Goal: Transaction & Acquisition: Purchase product/service

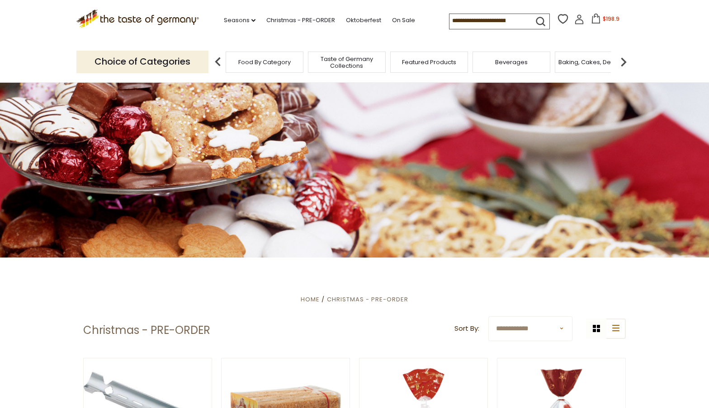
click at [279, 61] on span "Food By Category" at bounding box center [264, 62] width 52 height 7
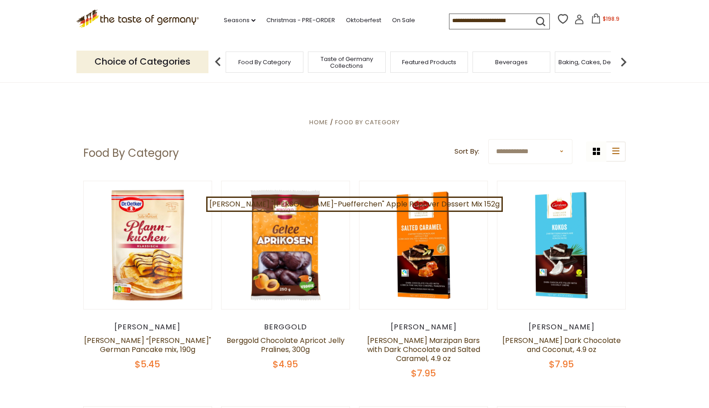
click at [623, 62] on img at bounding box center [623, 62] width 18 height 18
click at [624, 59] on img at bounding box center [623, 62] width 18 height 18
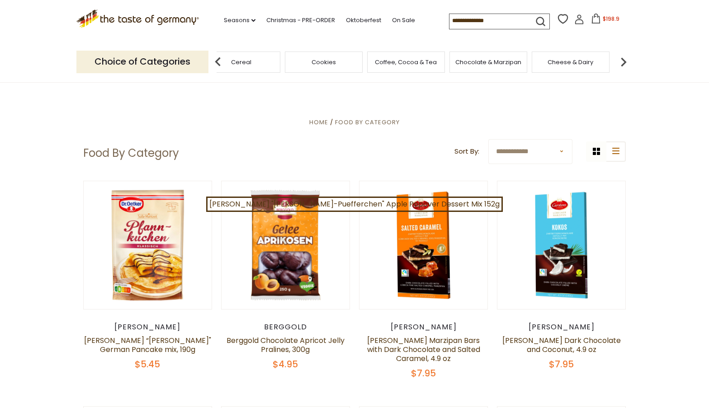
click at [624, 59] on img at bounding box center [623, 62] width 18 height 18
click at [627, 59] on img at bounding box center [623, 62] width 18 height 18
click at [562, 64] on span "Jams and Honey" at bounding box center [578, 62] width 50 height 7
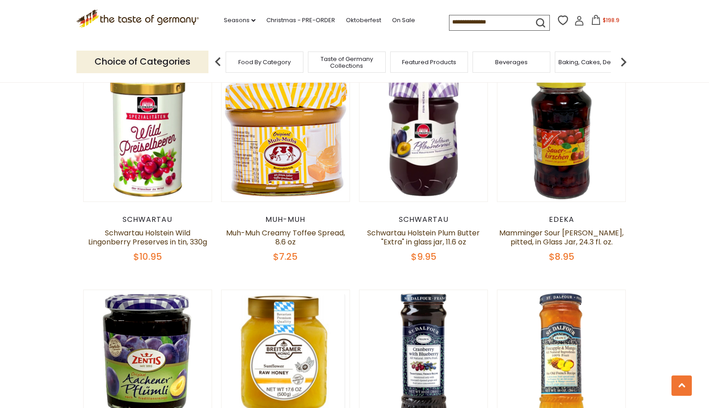
scroll to position [1829, 0]
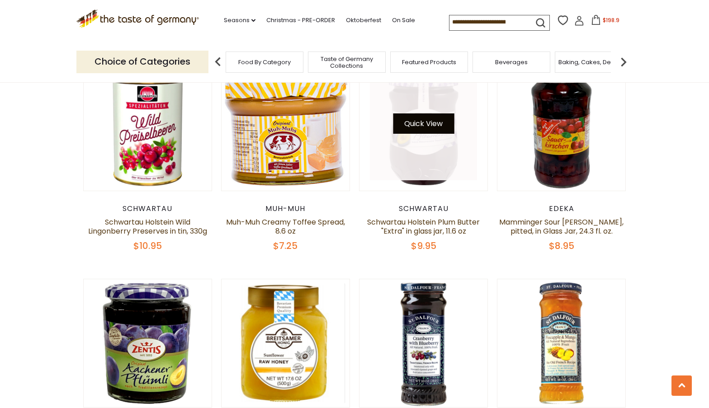
click at [428, 117] on button "Quick View" at bounding box center [423, 123] width 61 height 20
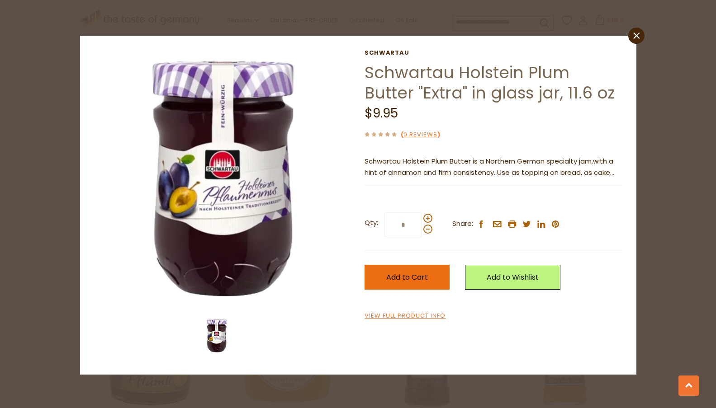
click at [415, 280] on span "Add to Cart" at bounding box center [407, 277] width 42 height 10
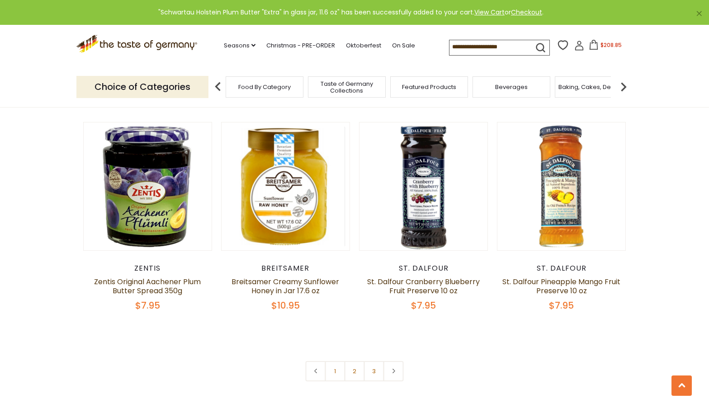
scroll to position [1986, 0]
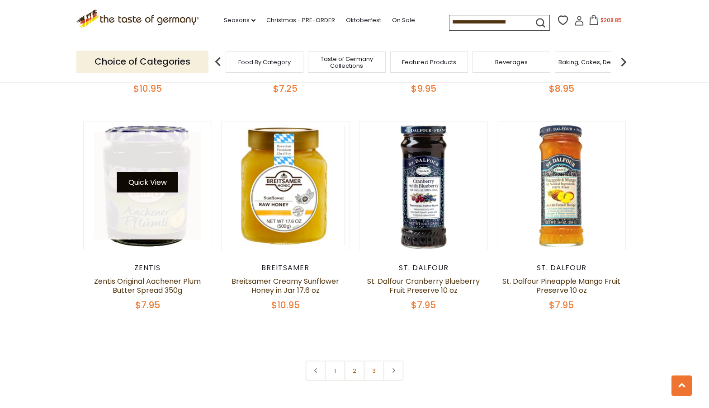
click at [160, 178] on button "Quick View" at bounding box center [147, 182] width 61 height 20
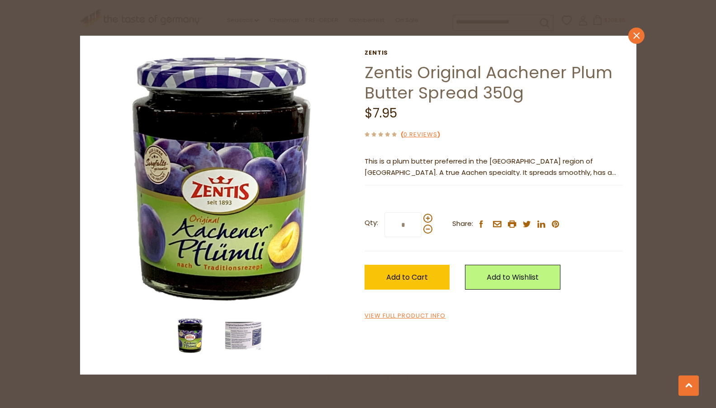
click at [634, 35] on icon "close" at bounding box center [636, 36] width 7 height 7
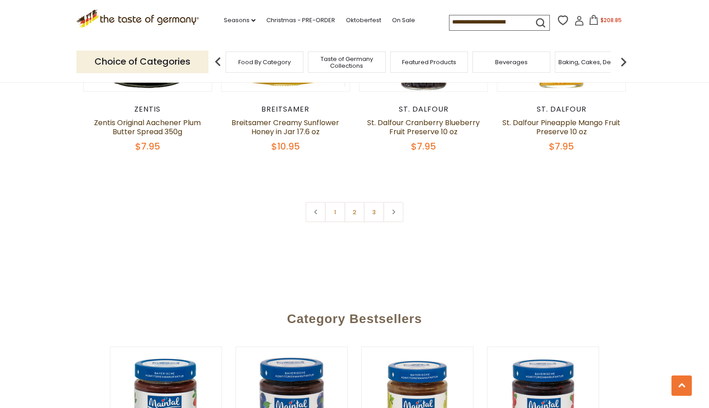
scroll to position [2145, 0]
click at [355, 202] on link "2" at bounding box center [355, 212] width 20 height 20
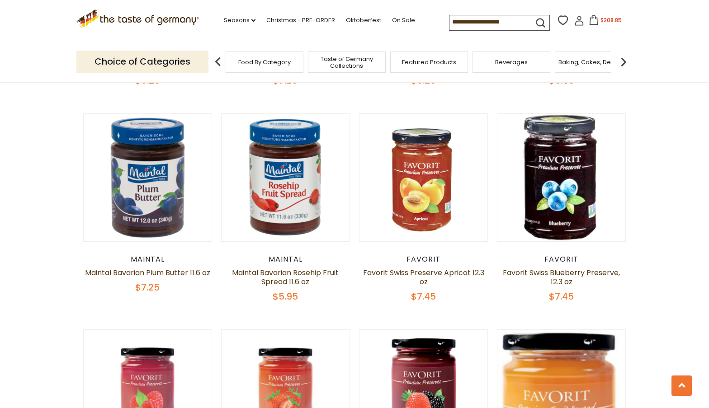
scroll to position [1338, 0]
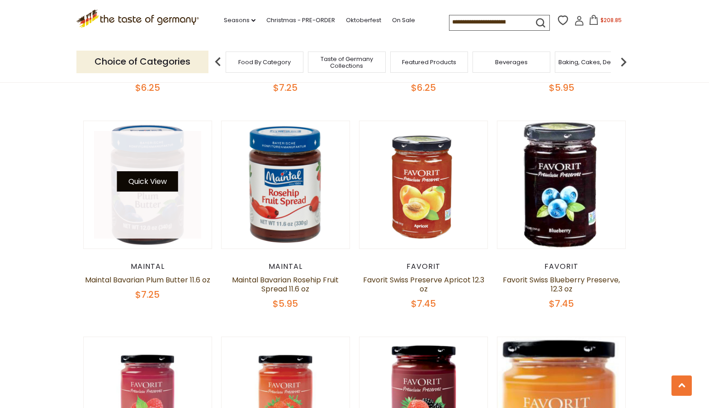
click at [150, 184] on button "Quick View" at bounding box center [147, 181] width 61 height 20
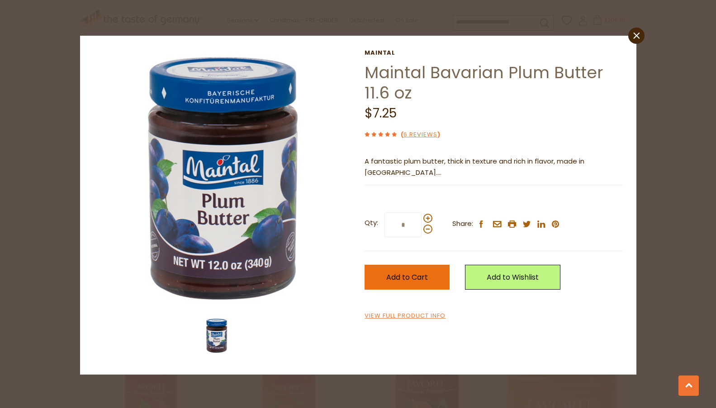
click at [407, 277] on span "Add to Cart" at bounding box center [407, 277] width 42 height 10
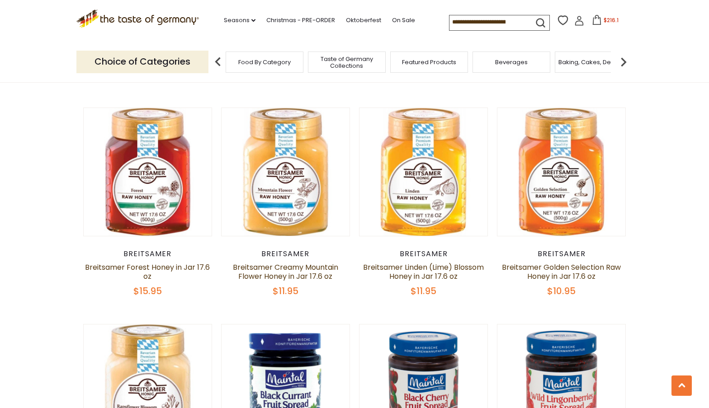
scroll to position [700, 0]
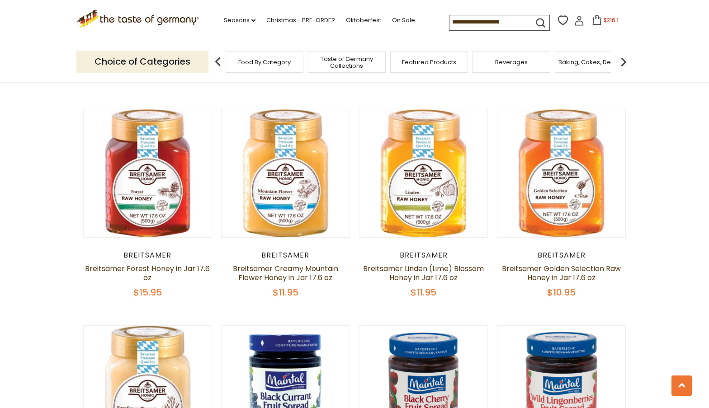
click at [449, 23] on input at bounding box center [487, 21] width 76 height 13
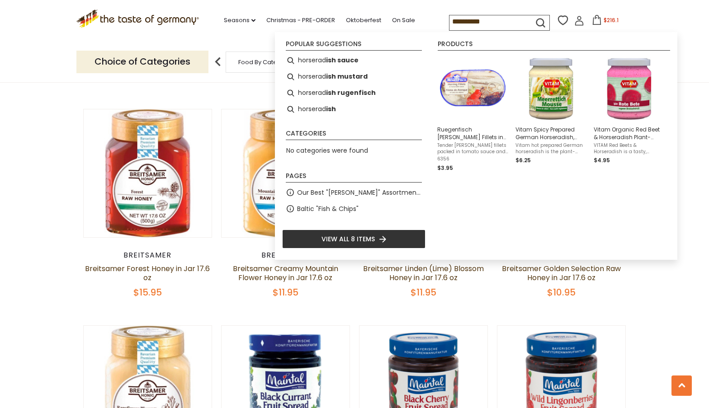
type input "**********"
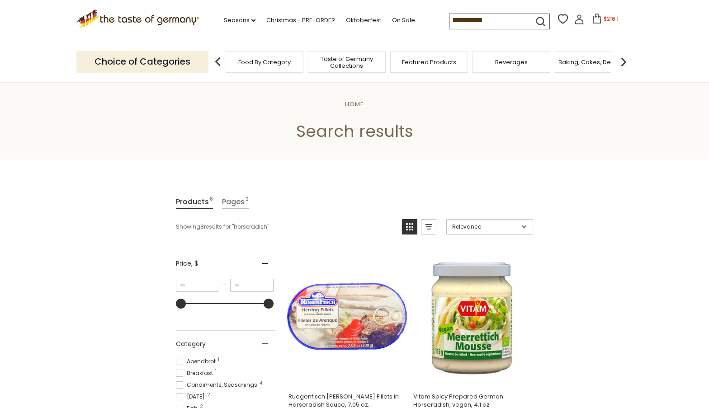
scroll to position [-6, 0]
click at [470, 30] on div ".st0{fill:#EDD300;} .st1{fill:#D33E21;} .st0{fill:#EDD300;} .st1{fill:#D33E21;}…" at bounding box center [354, 21] width 556 height 42
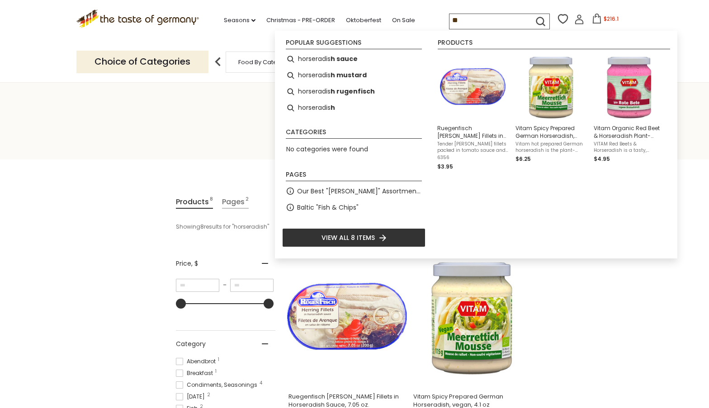
type input "*"
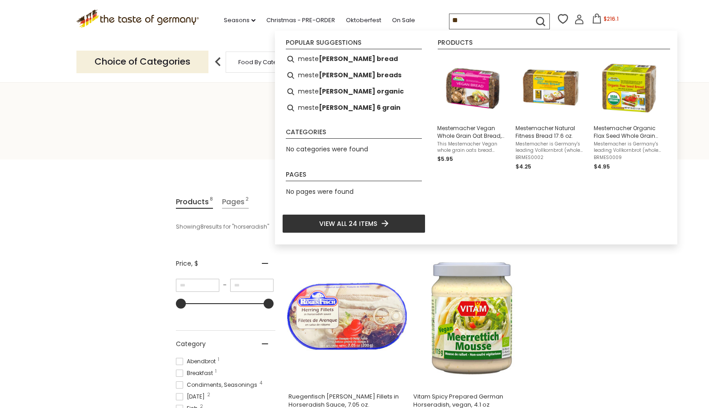
type input "*"
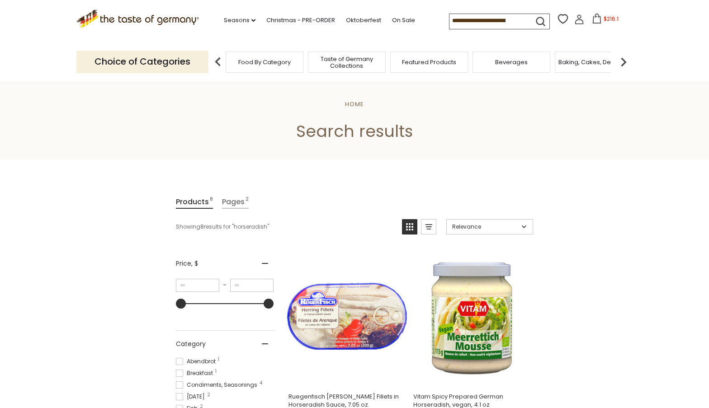
click at [624, 61] on img at bounding box center [623, 62] width 18 height 18
click at [564, 61] on span "Cookies" at bounding box center [563, 62] width 24 height 7
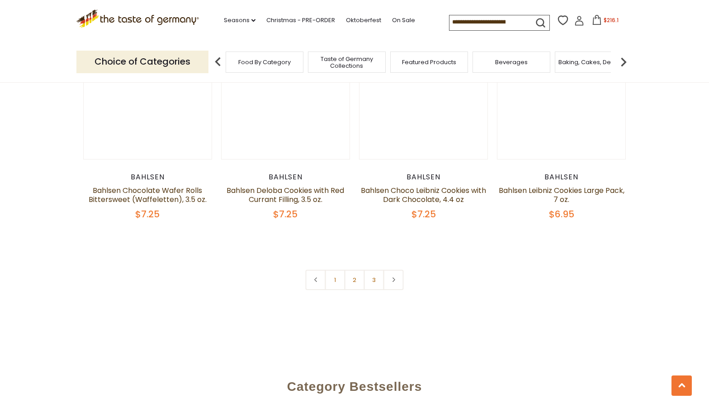
scroll to position [2134, 0]
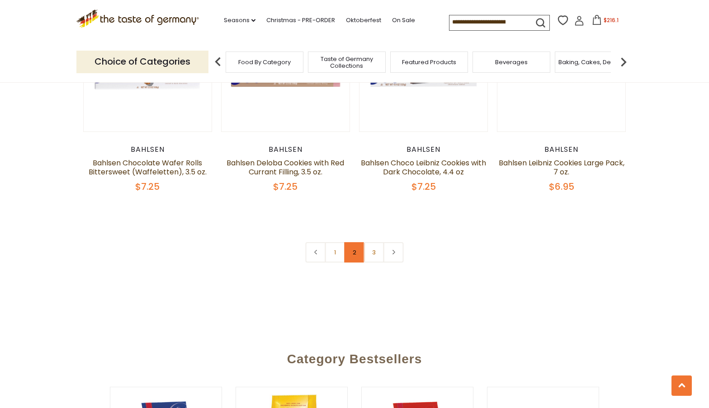
click at [355, 242] on link "2" at bounding box center [355, 252] width 20 height 20
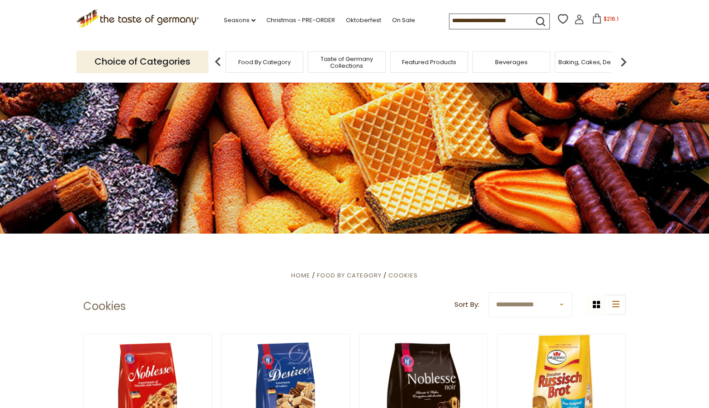
scroll to position [0, 0]
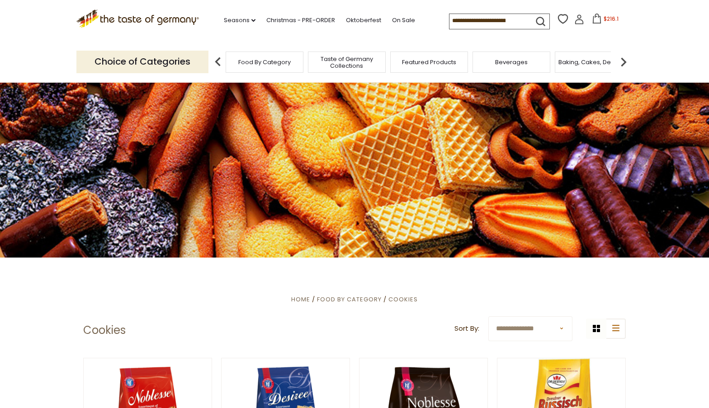
click at [625, 61] on img at bounding box center [623, 62] width 18 height 18
click at [624, 61] on img at bounding box center [623, 62] width 18 height 18
click at [522, 62] on span "Candy" at bounding box center [518, 62] width 19 height 7
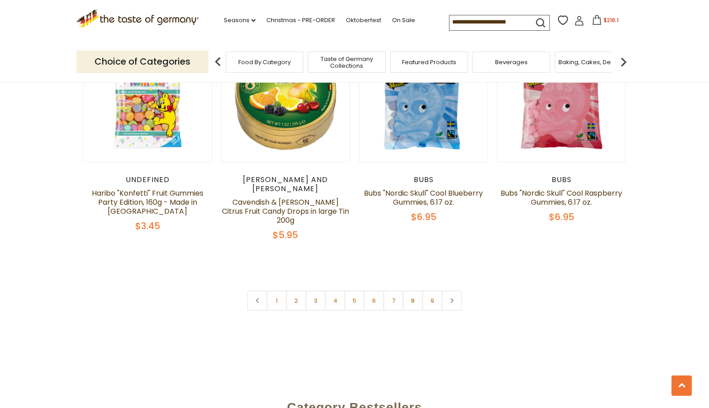
scroll to position [2141, 0]
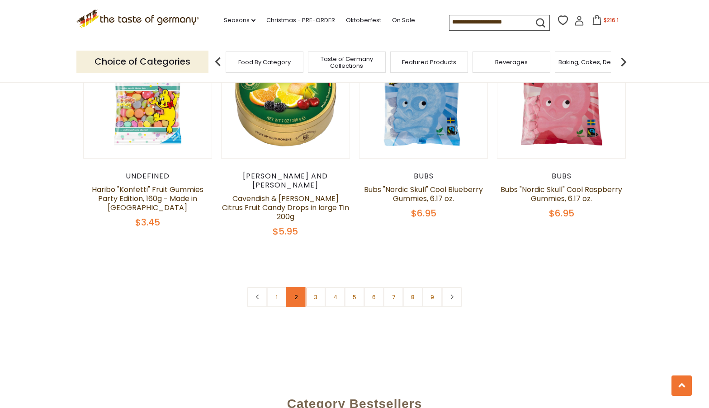
click at [296, 287] on link "2" at bounding box center [296, 297] width 20 height 20
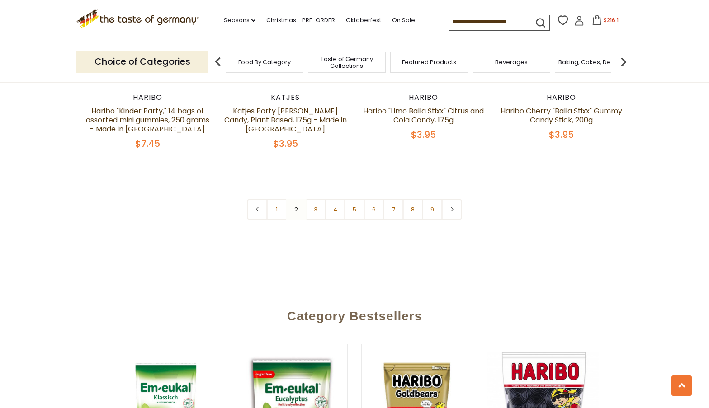
scroll to position [2247, 0]
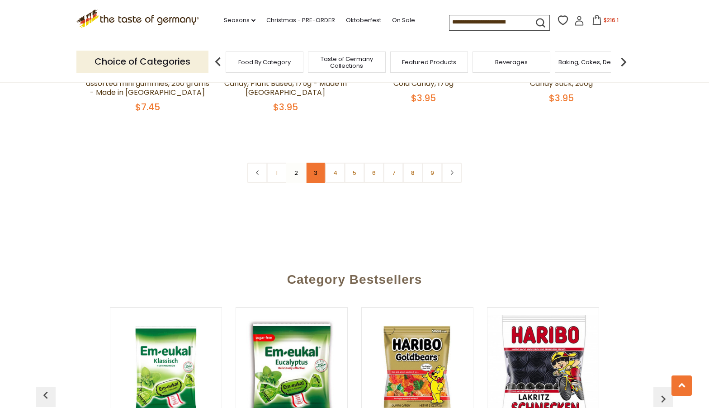
click at [312, 163] on link "3" at bounding box center [316, 173] width 20 height 20
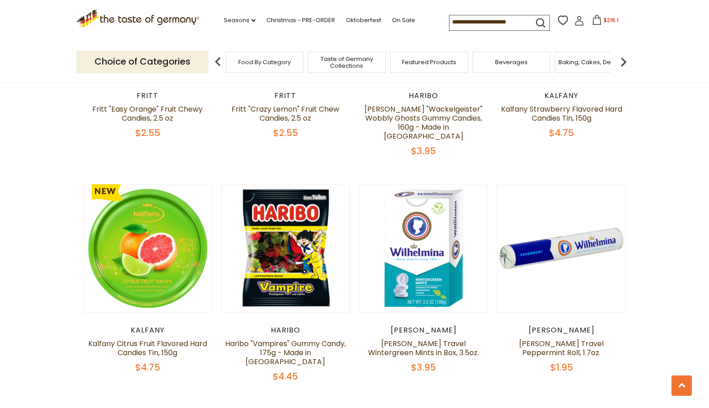
scroll to position [2001, 0]
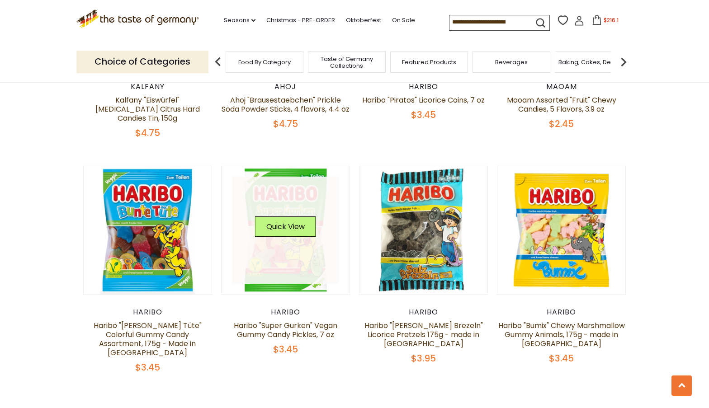
scroll to position [1997, 0]
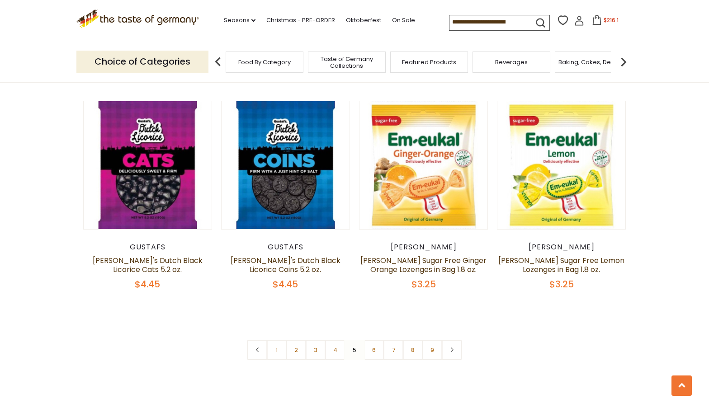
scroll to position [2061, 0]
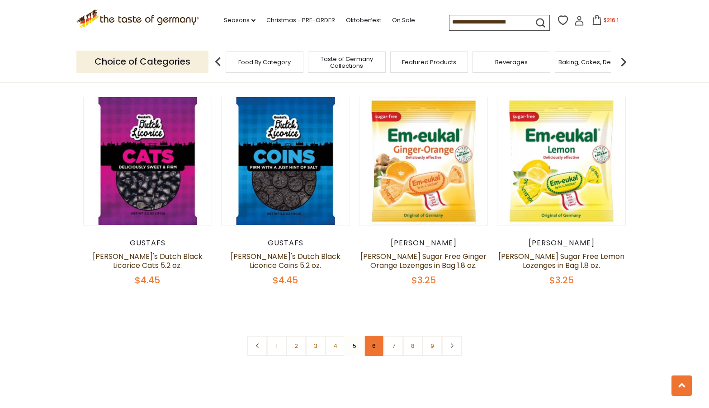
click at [376, 336] on link "6" at bounding box center [374, 346] width 20 height 20
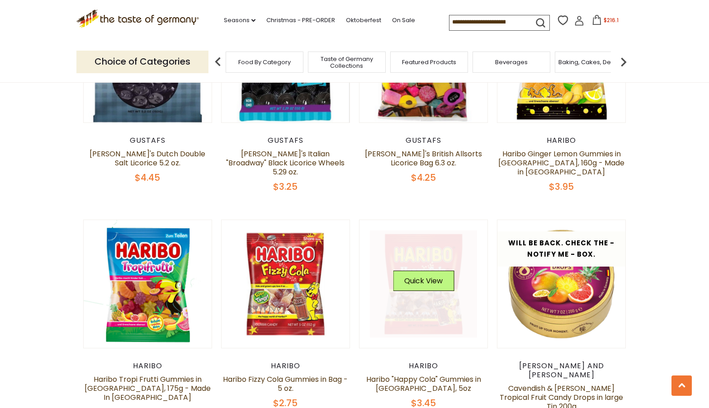
scroll to position [1742, 0]
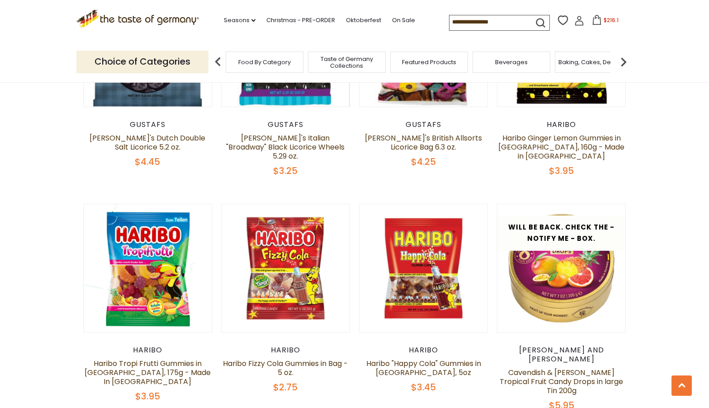
click at [624, 60] on img at bounding box center [623, 62] width 18 height 18
click at [484, 66] on div "Baking, Cakes, Desserts" at bounding box center [474, 62] width 78 height 21
click at [462, 64] on span "Baking, Cakes, Desserts" at bounding box center [474, 62] width 70 height 7
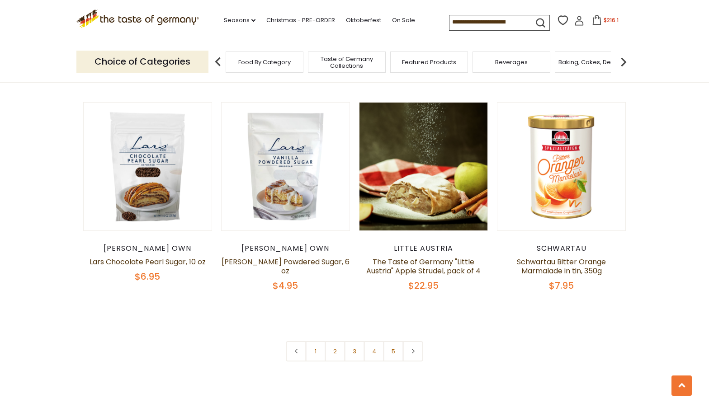
scroll to position [2096, 0]
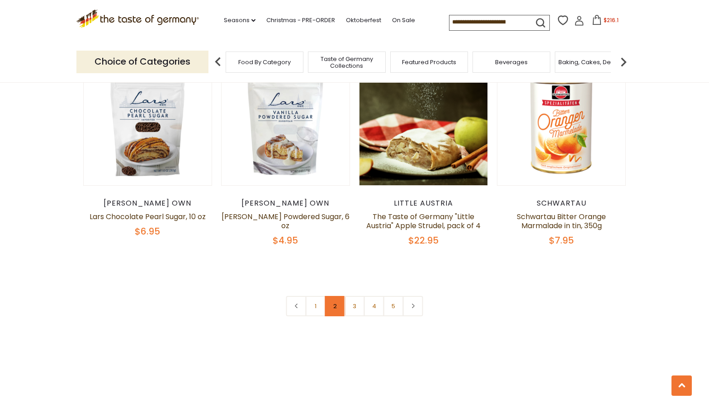
click at [337, 296] on link "2" at bounding box center [335, 306] width 20 height 20
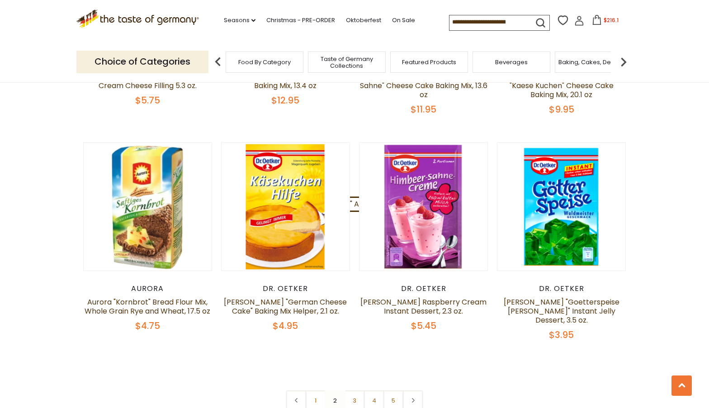
scroll to position [2011, 0]
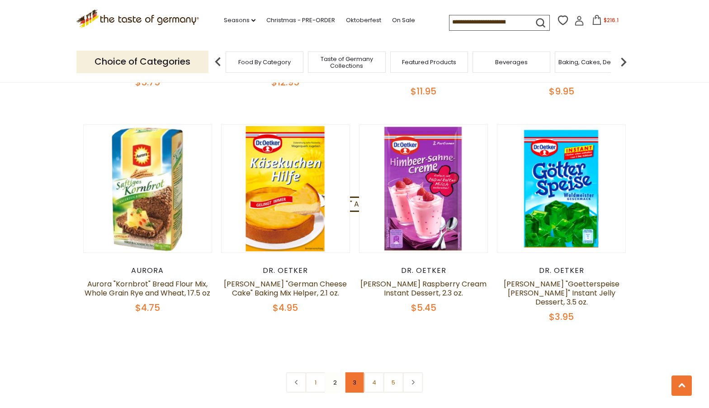
click at [353, 373] on link "3" at bounding box center [355, 383] width 20 height 20
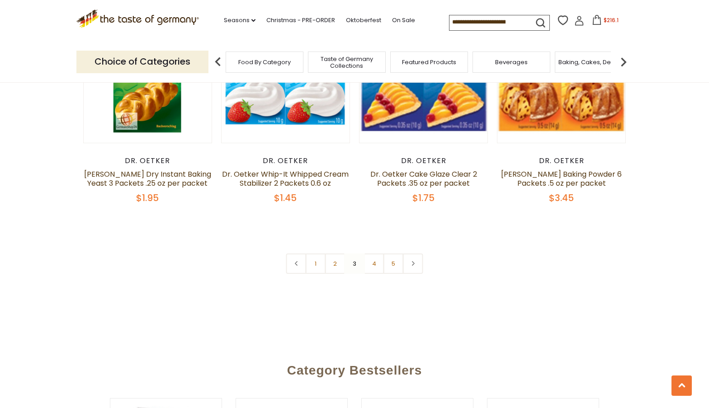
scroll to position [2144, 0]
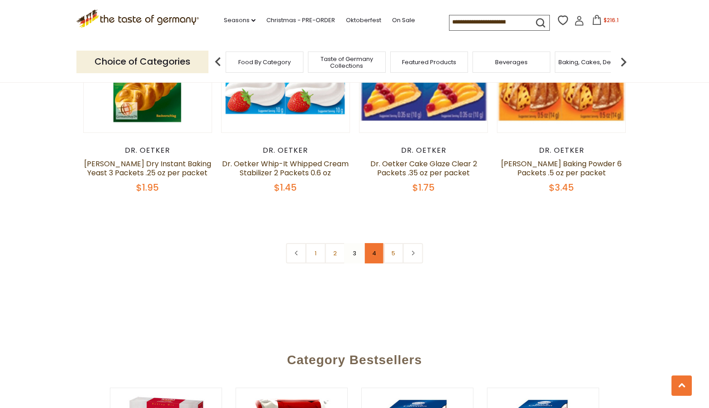
click at [373, 243] on link "4" at bounding box center [374, 253] width 20 height 20
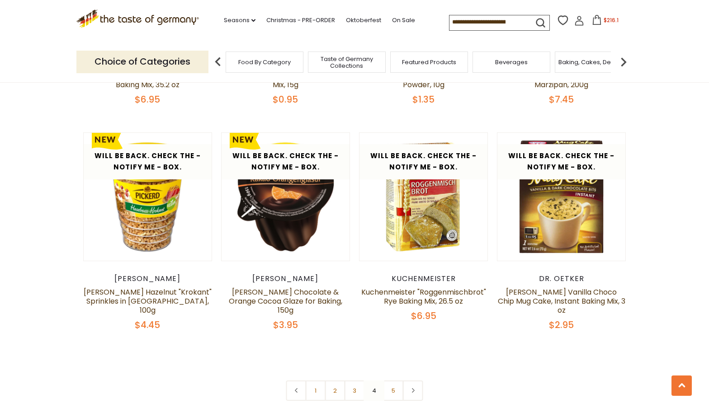
scroll to position [2012, 0]
click at [335, 380] on link "2" at bounding box center [335, 390] width 20 height 20
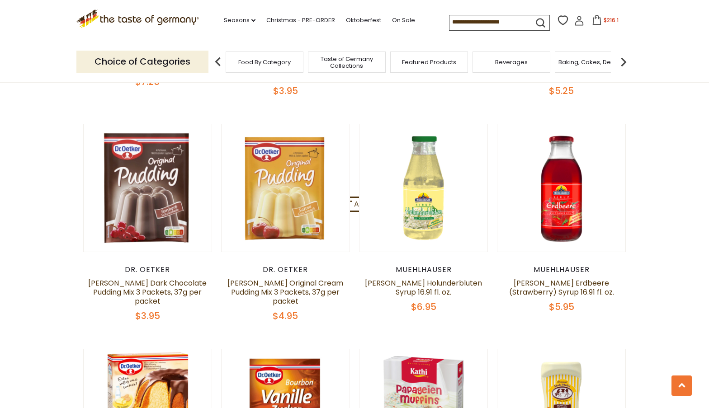
scroll to position [458, 0]
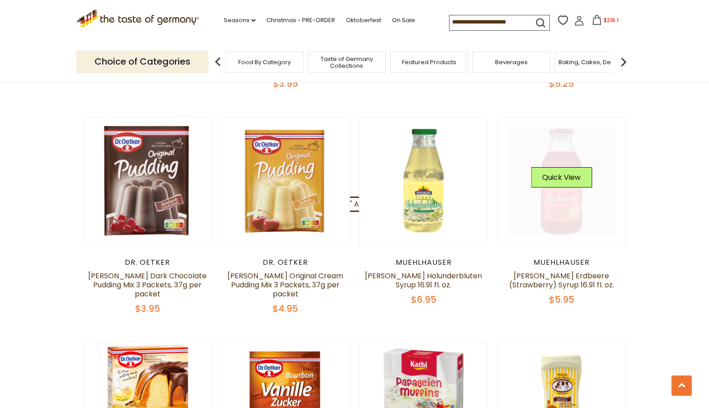
click at [539, 218] on link at bounding box center [562, 181] width 108 height 108
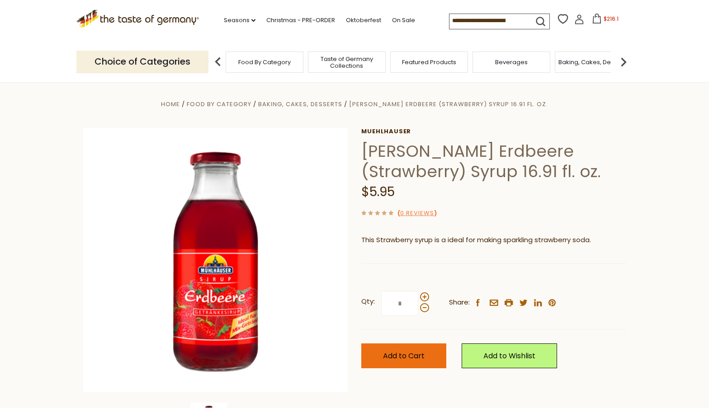
click at [396, 351] on span "Add to Cart" at bounding box center [404, 356] width 42 height 10
click at [476, 23] on input at bounding box center [487, 20] width 76 height 13
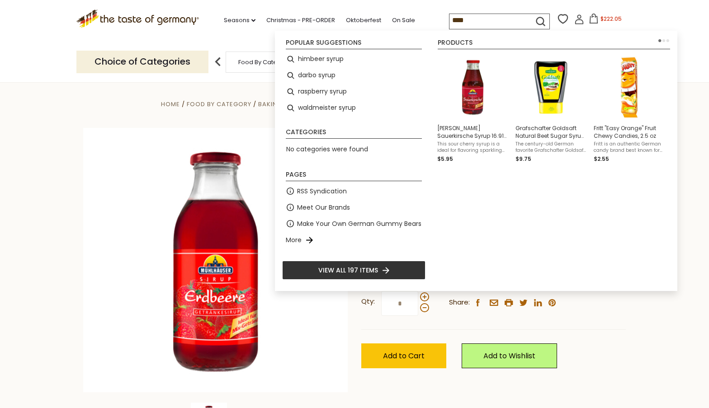
type input "*****"
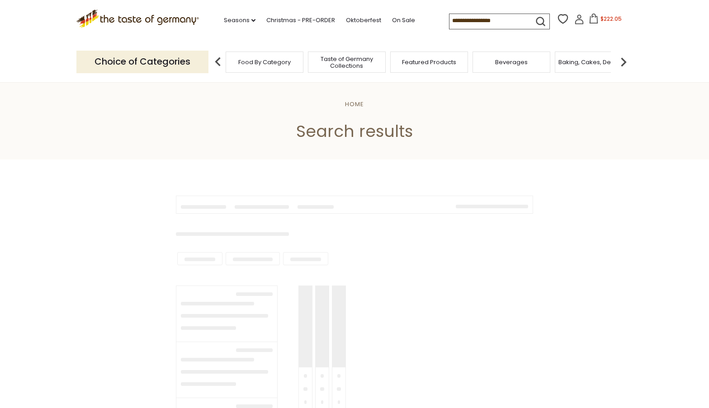
type input "*****"
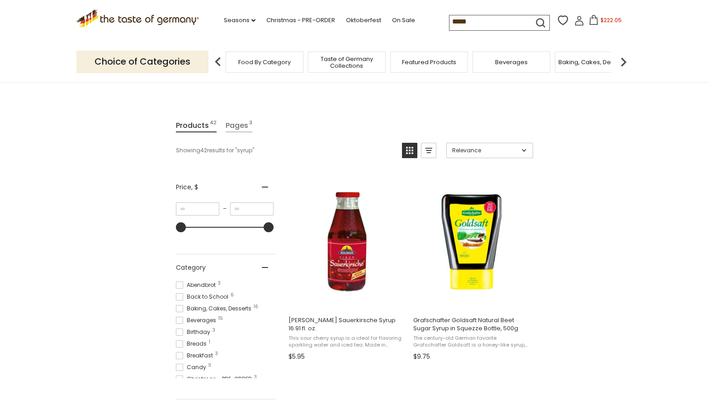
scroll to position [66, 0]
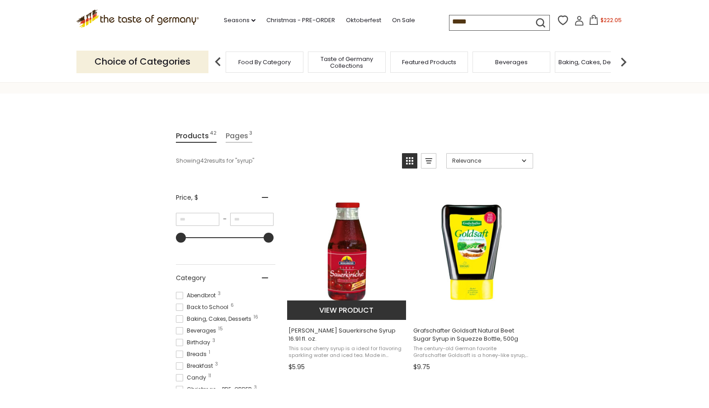
click at [348, 259] on img "Muehlhauser Sauerkirsche Syrup 16.91 fl. oz." at bounding box center [347, 253] width 120 height 120
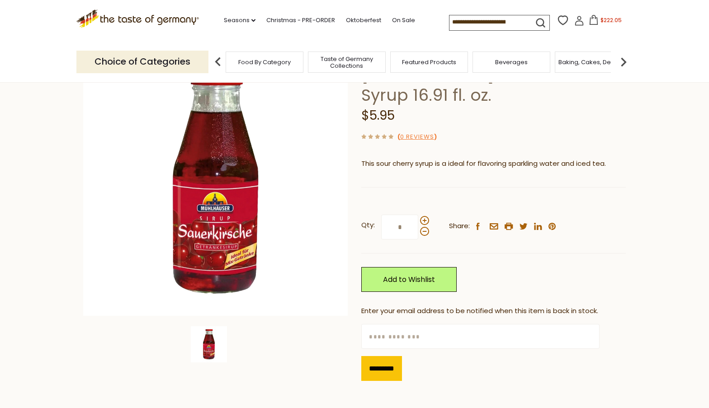
scroll to position [66, 0]
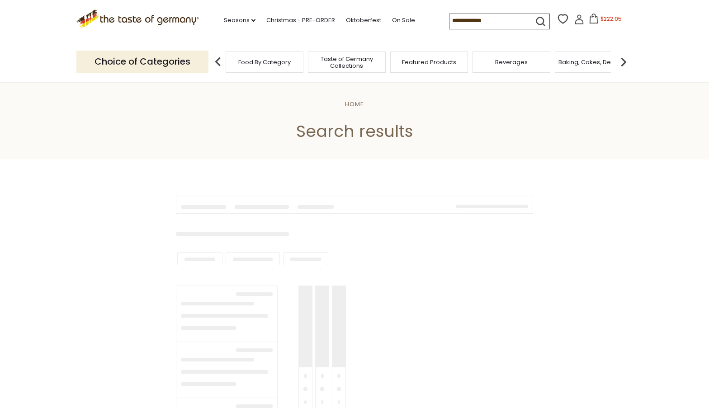
type input "*****"
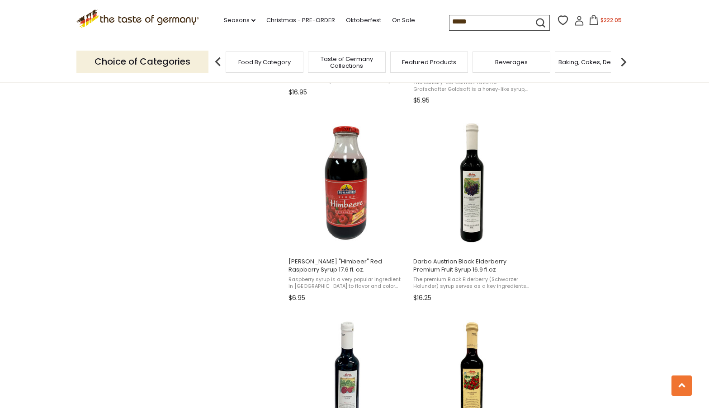
scroll to position [729, 0]
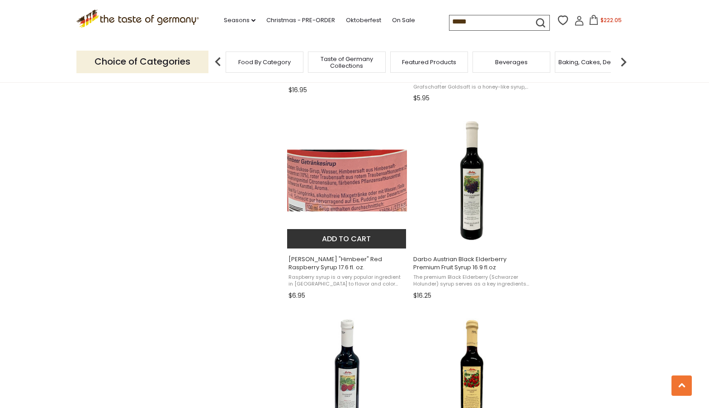
click at [340, 234] on button "Add to cart" at bounding box center [346, 238] width 119 height 19
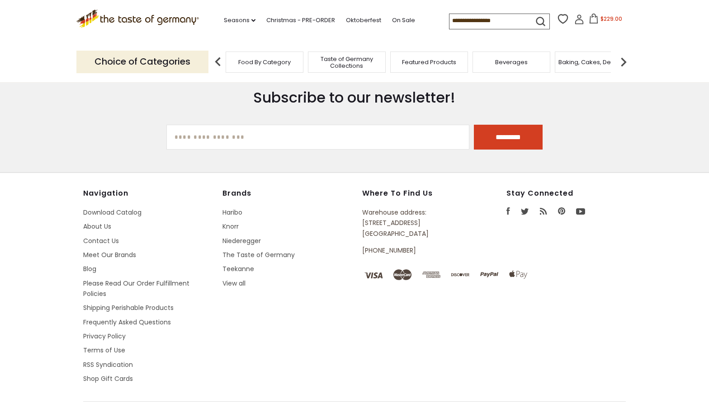
type input "*****"
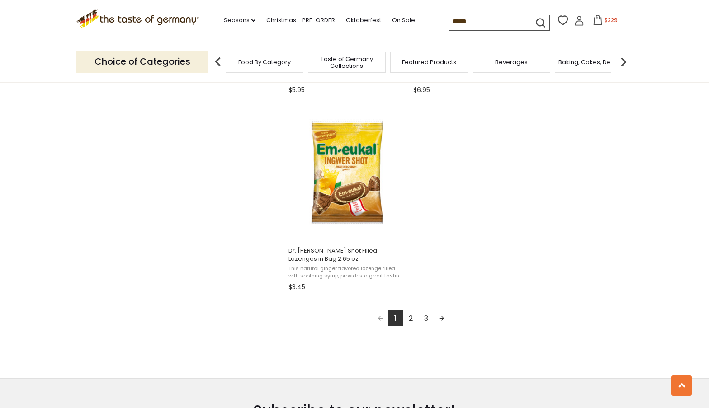
scroll to position [1537, 0]
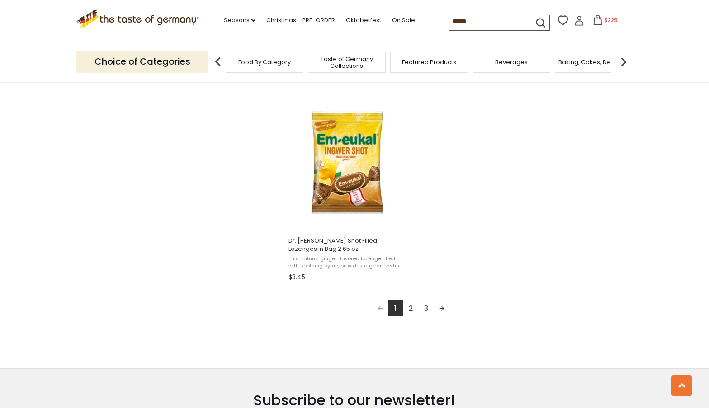
click at [411, 307] on link "2" at bounding box center [410, 308] width 15 height 15
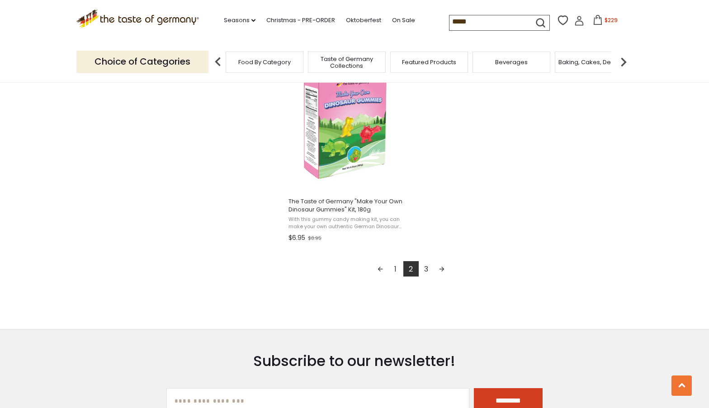
scroll to position [1582, 0]
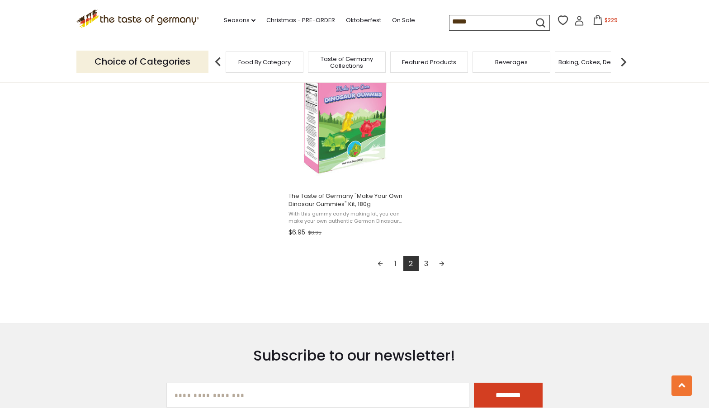
click at [427, 260] on link "3" at bounding box center [426, 263] width 15 height 15
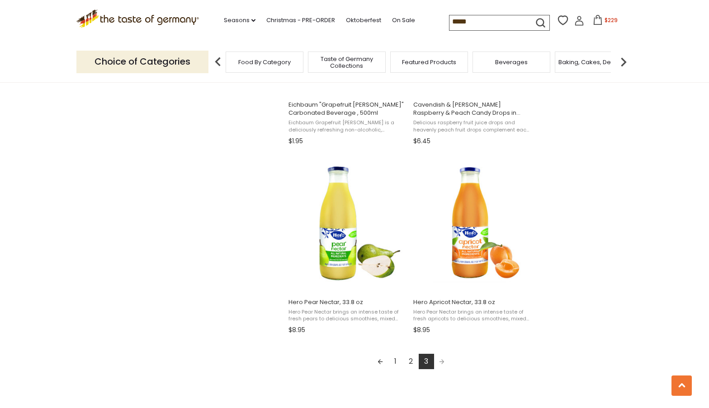
scroll to position [1089, 0]
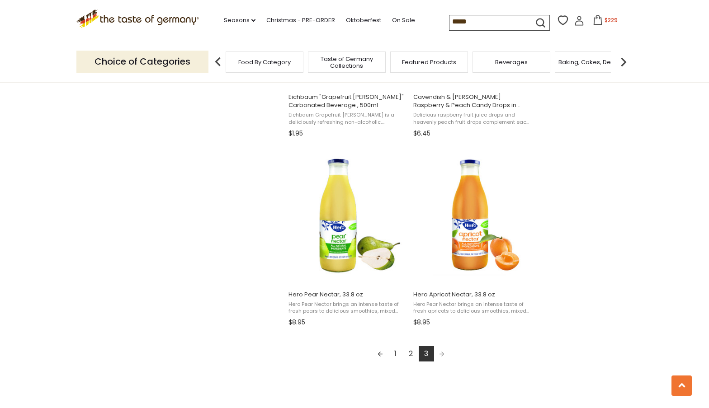
click at [593, 21] on icon at bounding box center [598, 20] width 10 height 10
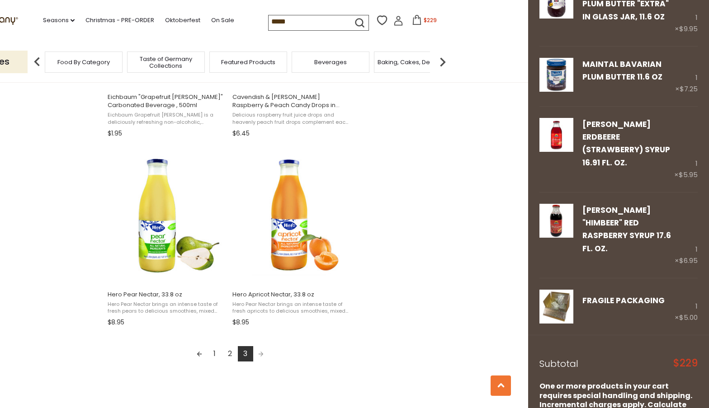
scroll to position [1554, 0]
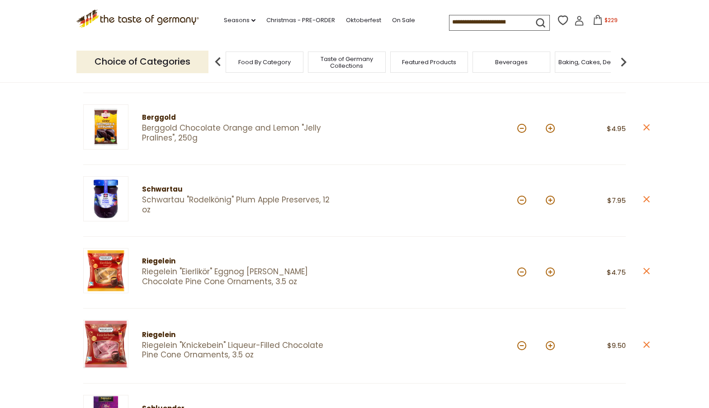
scroll to position [171, 0]
